Goal: Transaction & Acquisition: Purchase product/service

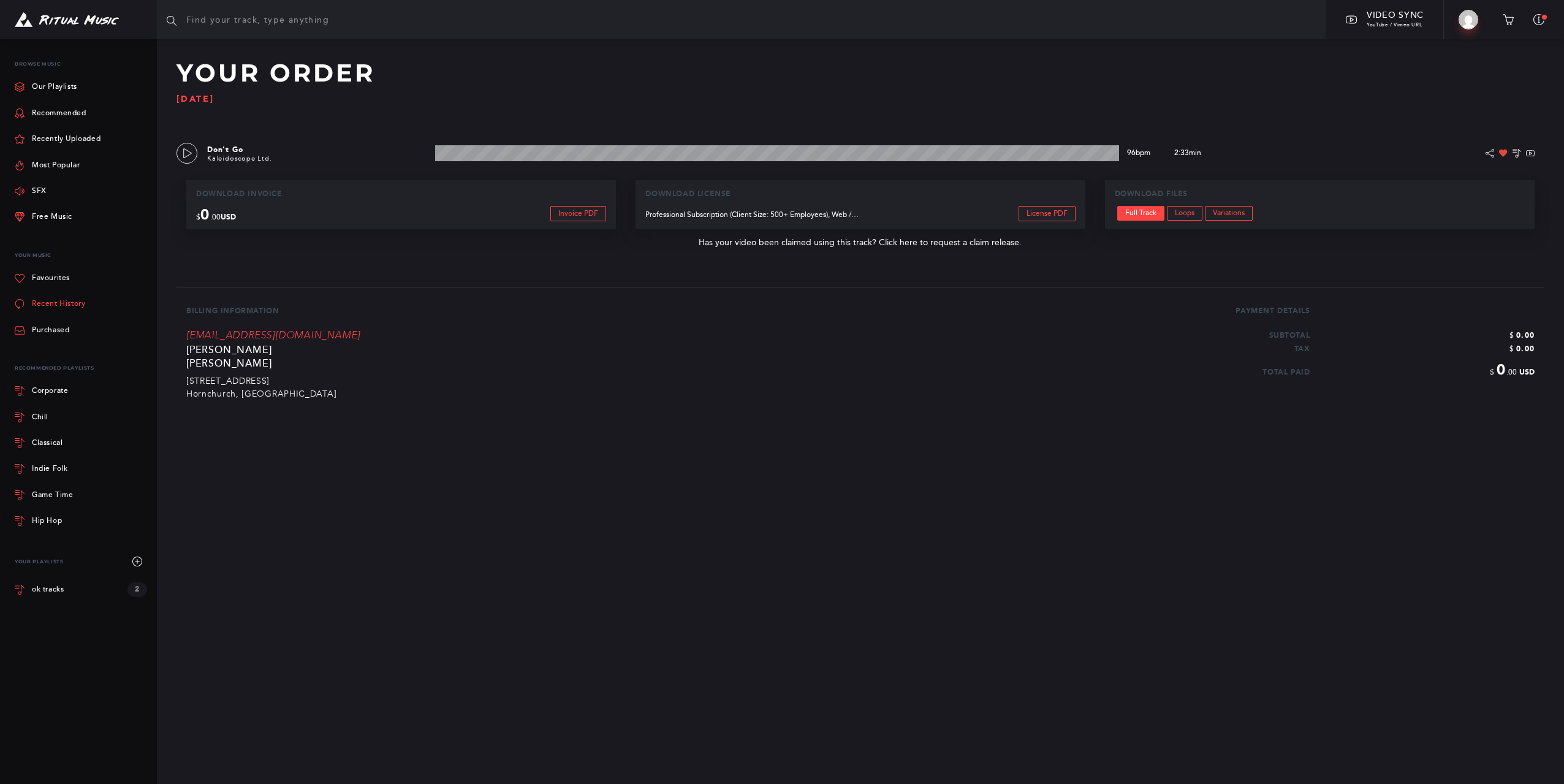
click at [62, 304] on link "Recent History" at bounding box center [50, 304] width 71 height 26
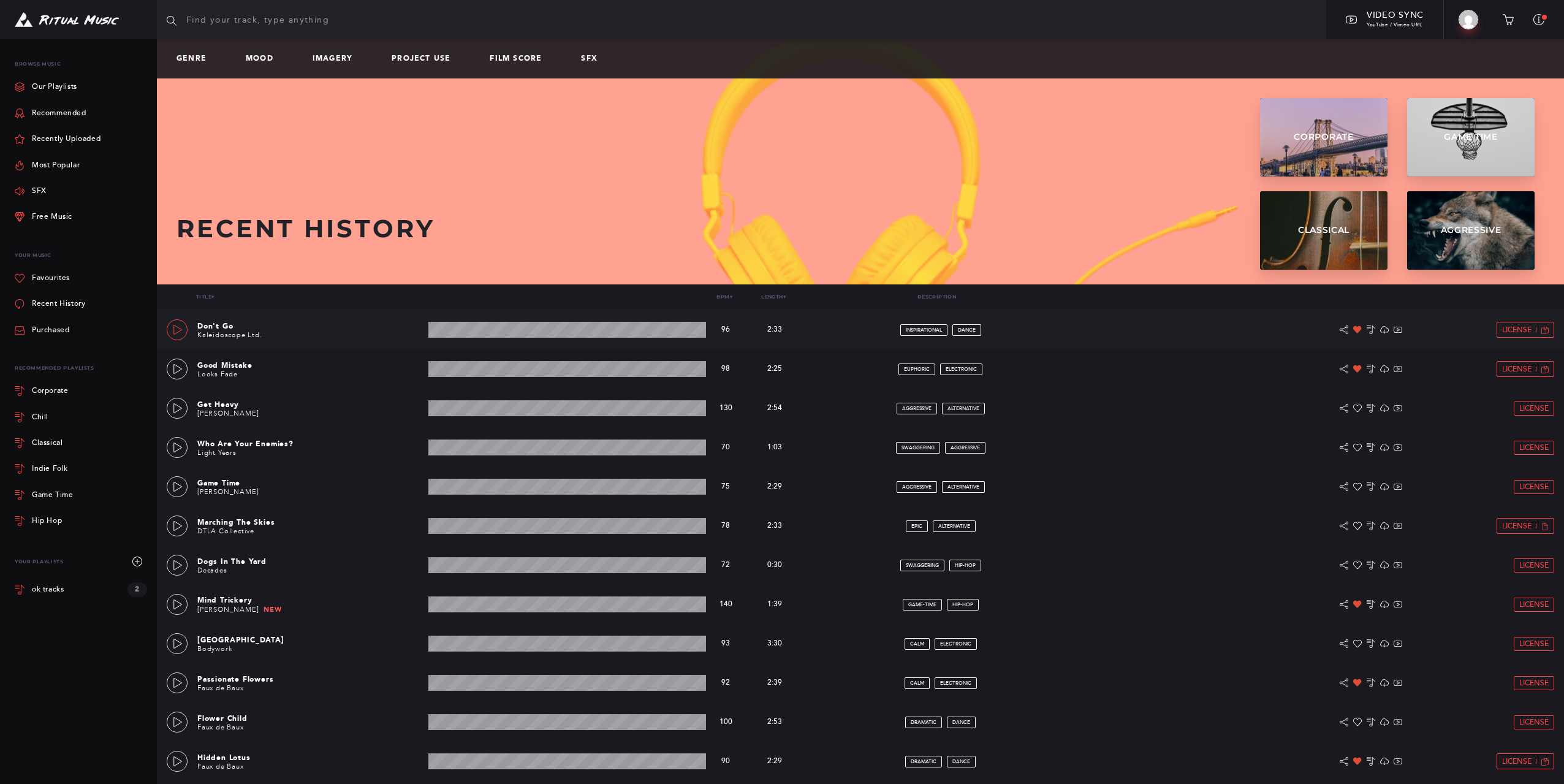
click at [177, 330] on icon at bounding box center [177, 329] width 9 height 9
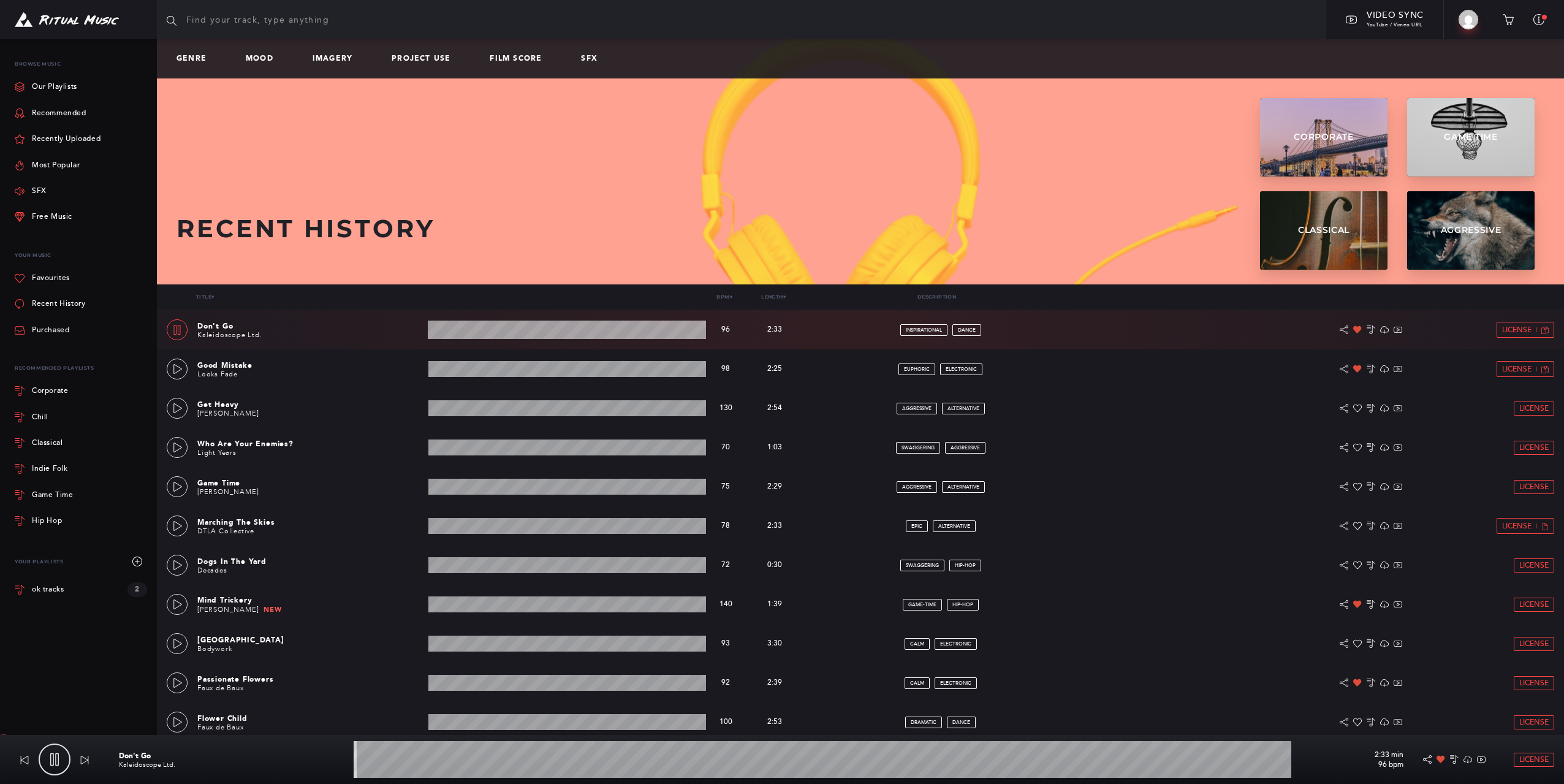
click at [177, 330] on icon at bounding box center [177, 329] width 9 height 9
type input "0.4"
click at [1504, 329] on span "License" at bounding box center [1517, 330] width 29 height 8
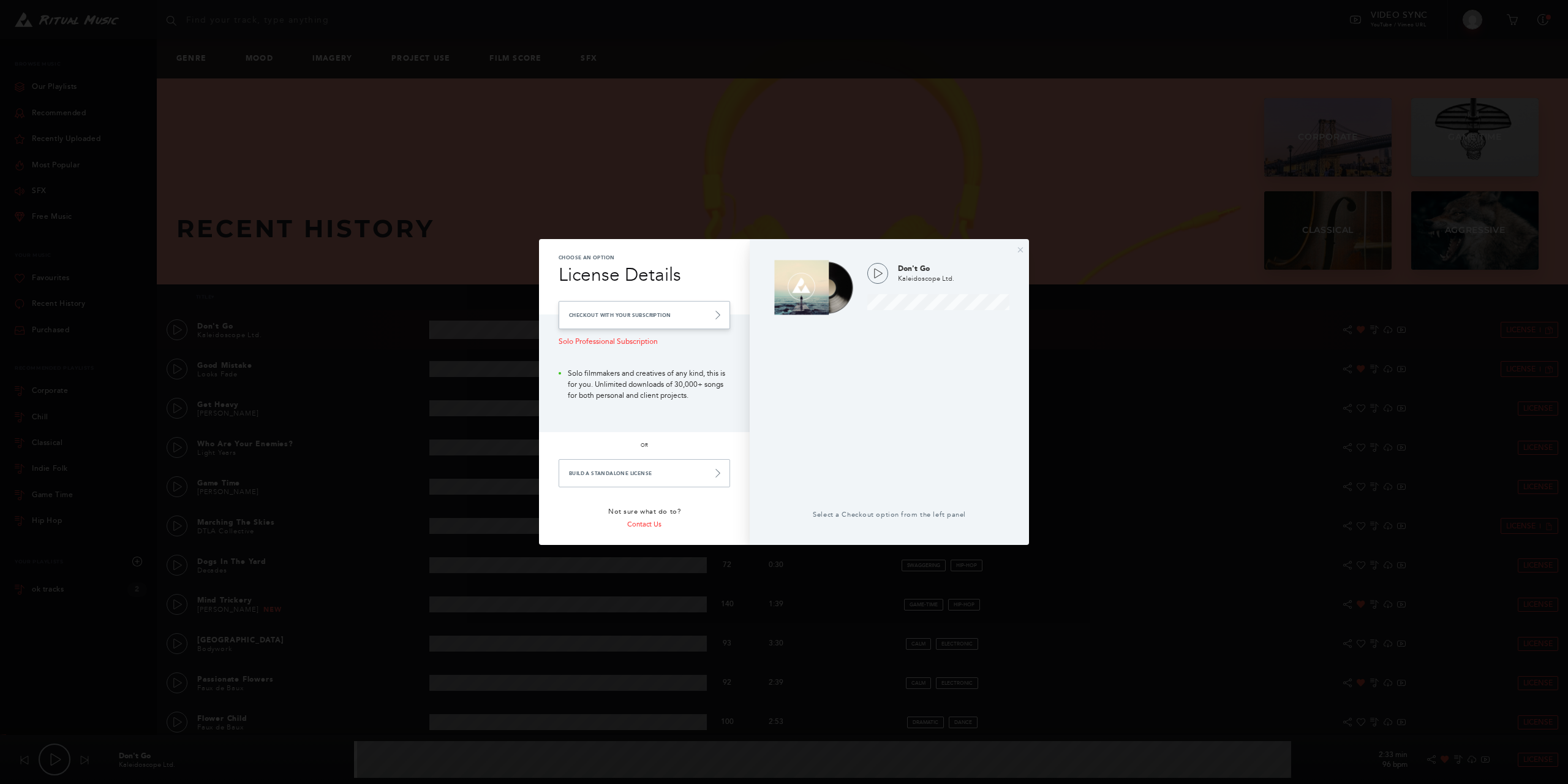
click at [669, 313] on link "Checkout with your Subscription" at bounding box center [644, 314] width 172 height 28
